Goal: Task Accomplishment & Management: Manage account settings

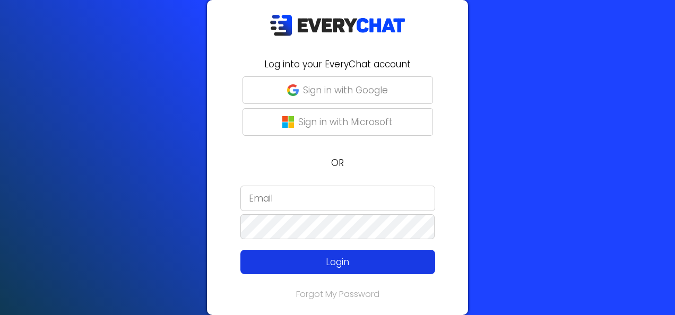
type input "[EMAIL_ADDRESS][DOMAIN_NAME]"
click at [296, 262] on p "Login" at bounding box center [338, 262] width 156 height 14
type input "Malissamullins@executivelawncare.net"
click at [303, 268] on p "Login" at bounding box center [338, 262] width 156 height 14
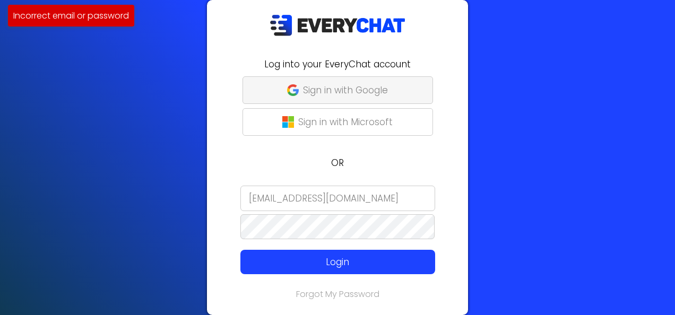
click at [324, 101] on button "Sign in with Google" at bounding box center [338, 90] width 191 height 28
